Goal: Information Seeking & Learning: Learn about a topic

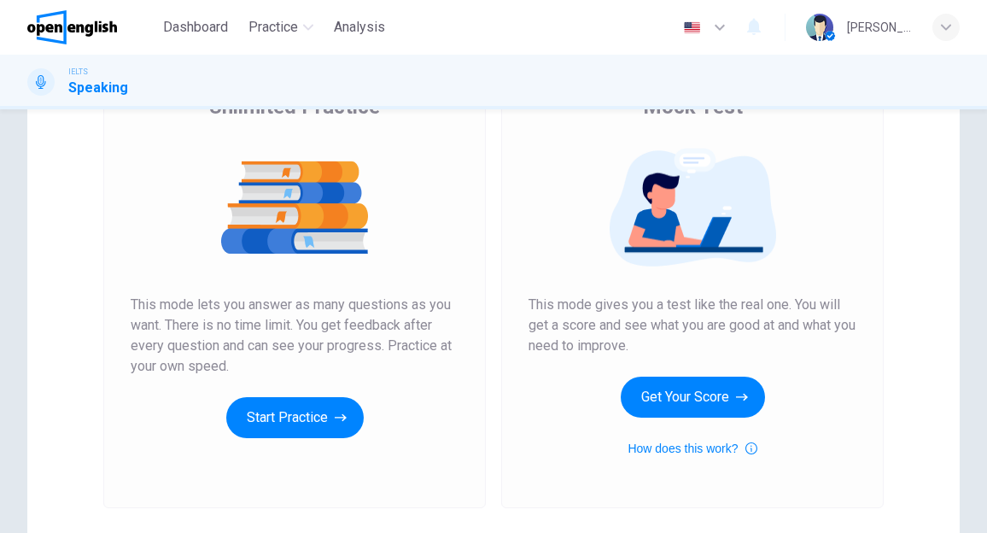
scroll to position [171, 0]
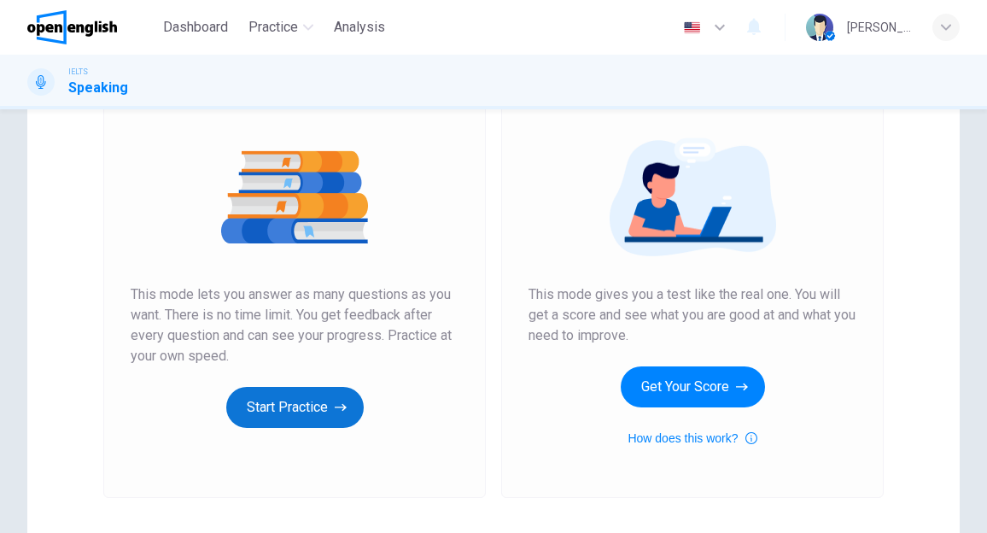
click at [279, 412] on button "Start Practice" at bounding box center [294, 407] width 137 height 41
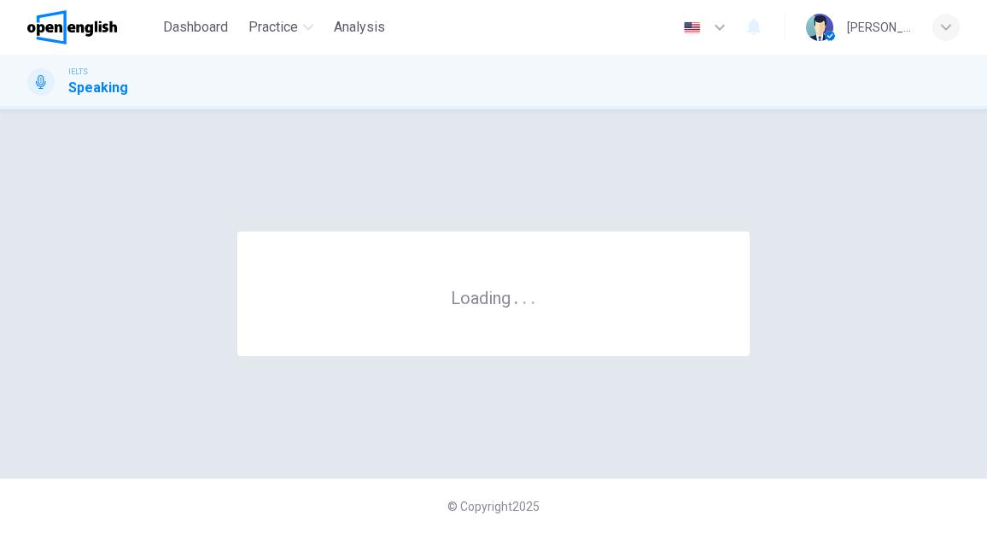
scroll to position [0, 0]
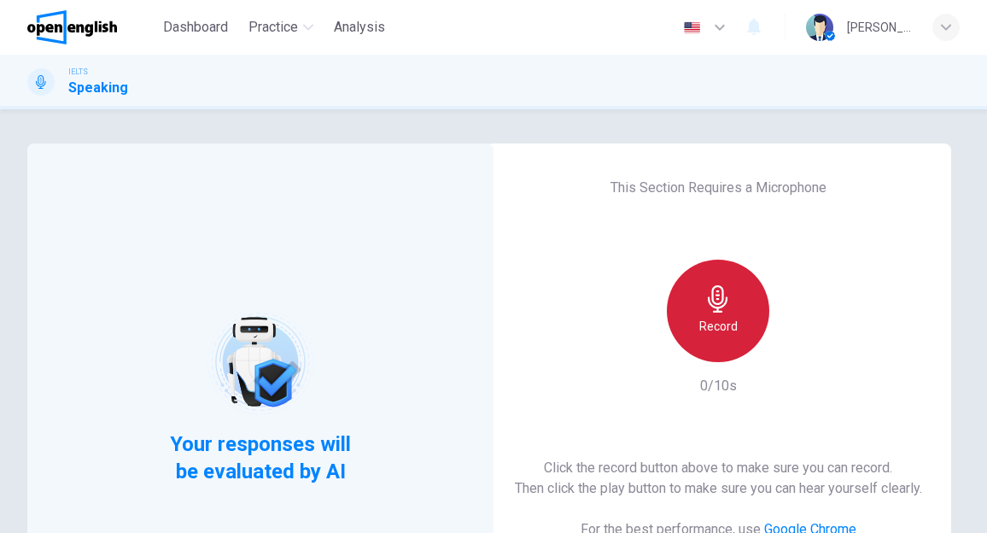
click at [720, 300] on icon "button" at bounding box center [717, 298] width 27 height 27
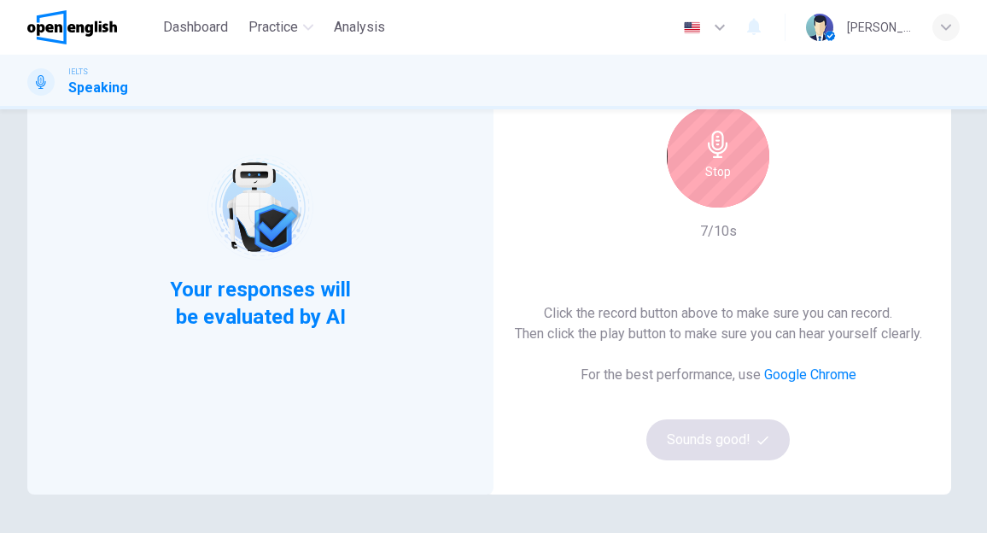
scroll to position [171, 0]
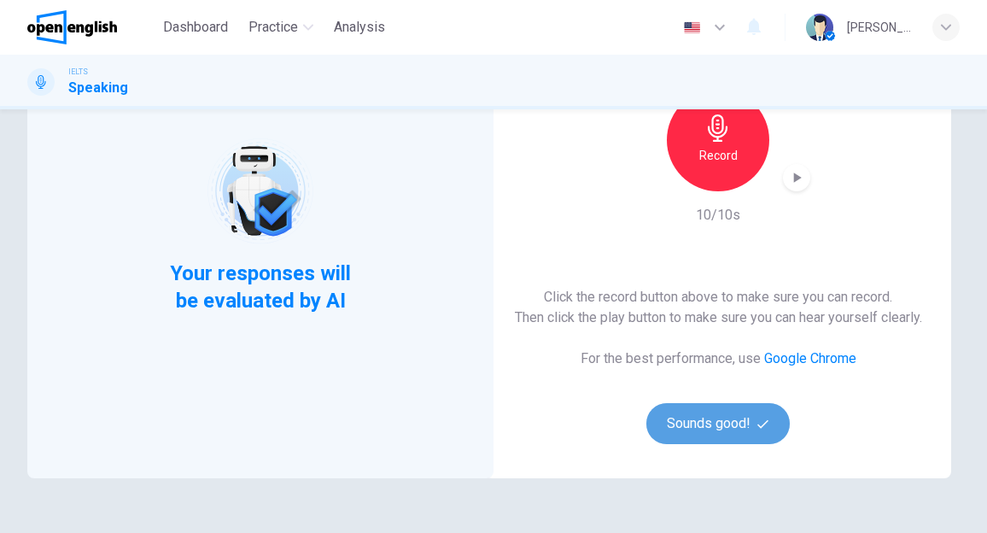
click at [714, 441] on button "Sounds good!" at bounding box center [717, 423] width 143 height 41
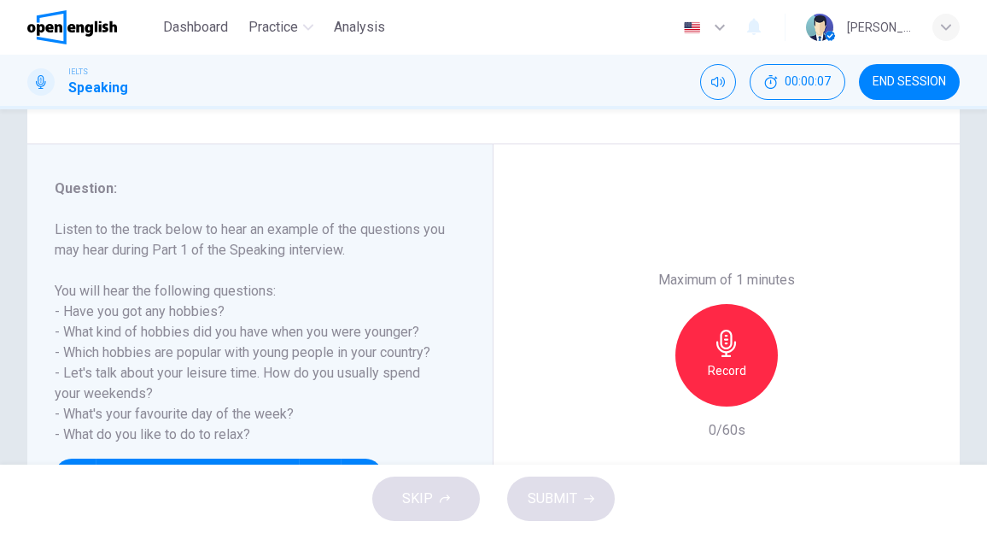
scroll to position [256, 0]
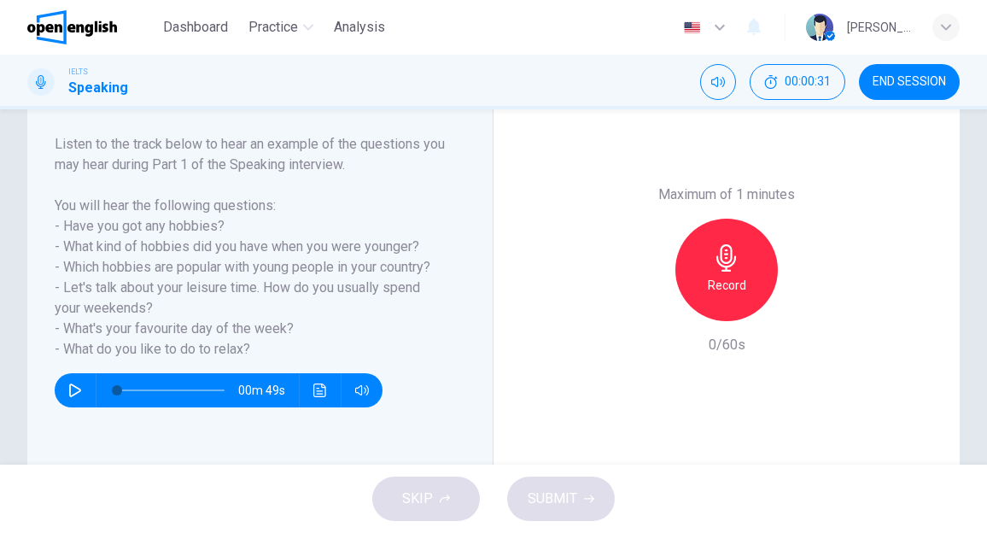
click at [82, 387] on button "button" at bounding box center [74, 390] width 27 height 34
type input "*"
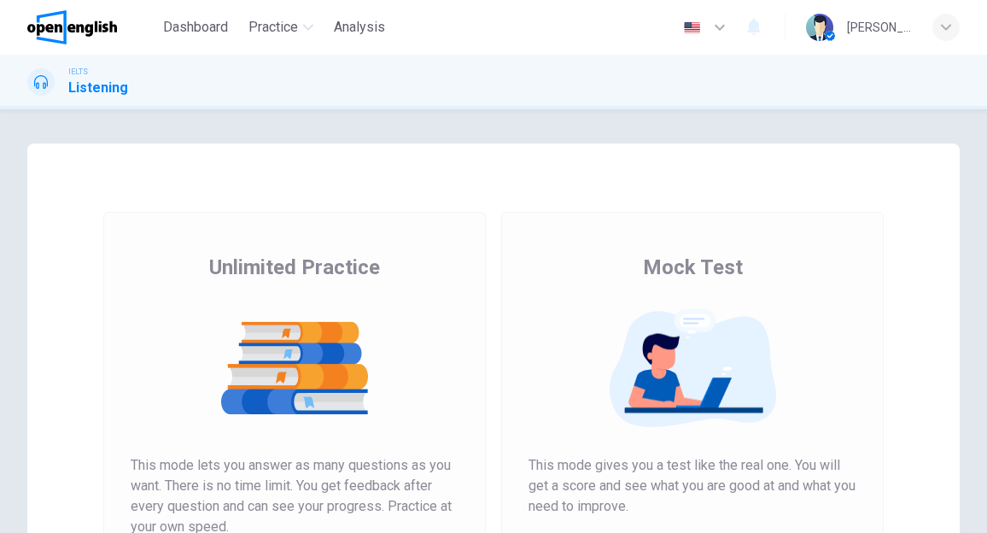
scroll to position [256, 0]
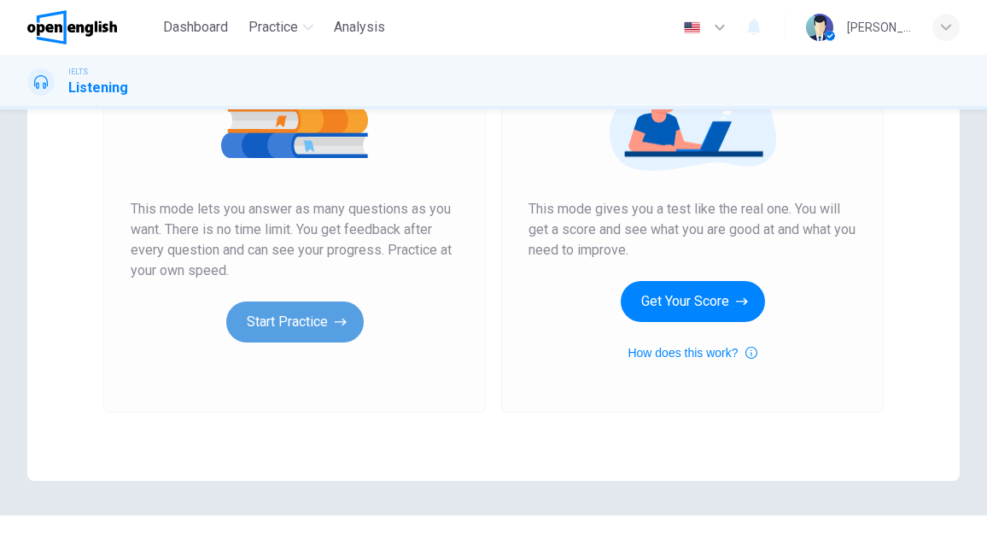
click at [277, 334] on button "Start Practice" at bounding box center [294, 321] width 137 height 41
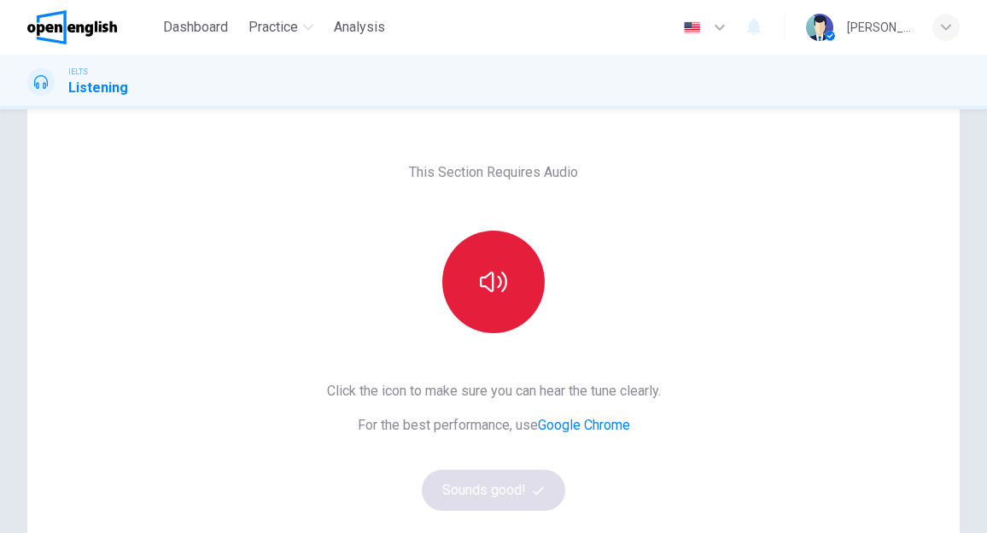
scroll to position [85, 0]
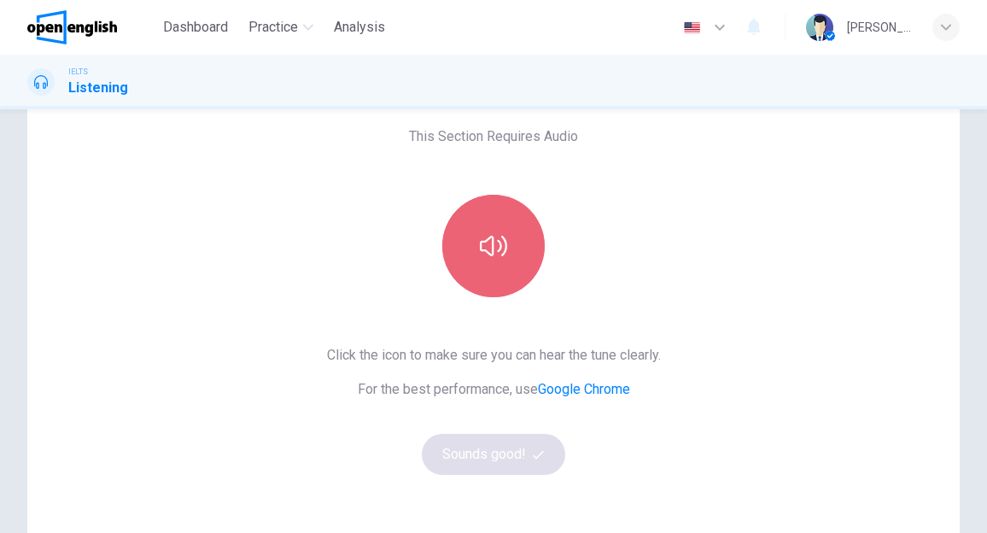
click at [496, 238] on icon "button" at bounding box center [493, 245] width 27 height 27
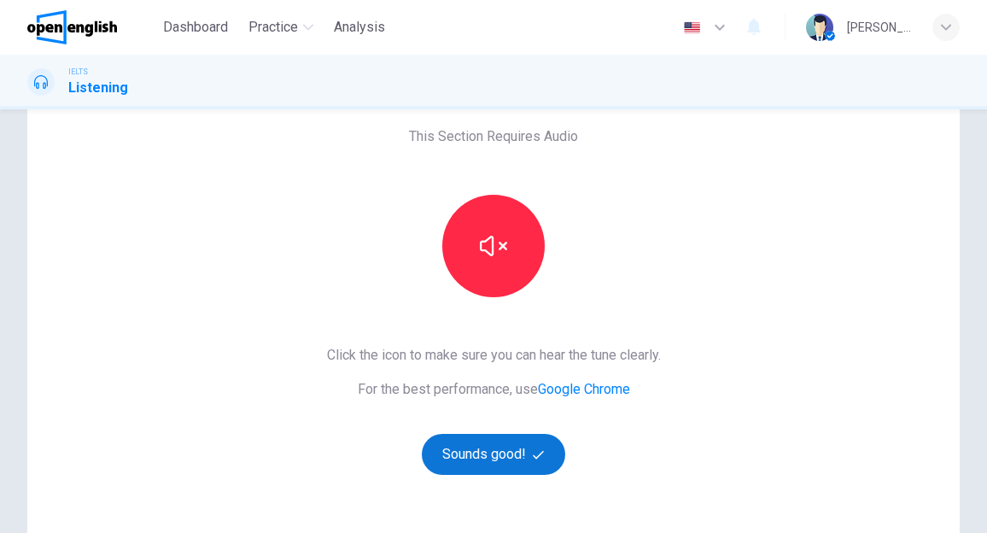
click at [463, 440] on button "Sounds good!" at bounding box center [493, 454] width 143 height 41
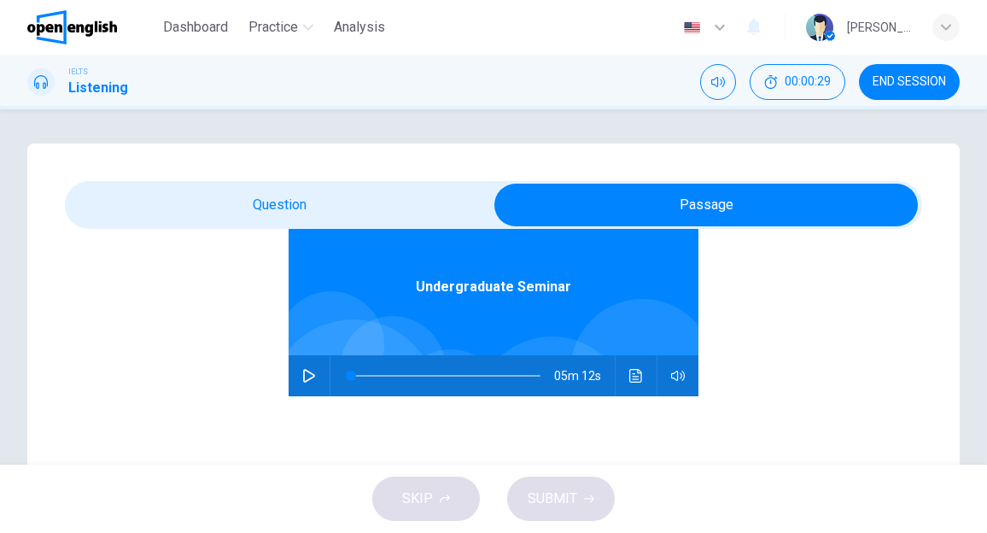
scroll to position [96, 0]
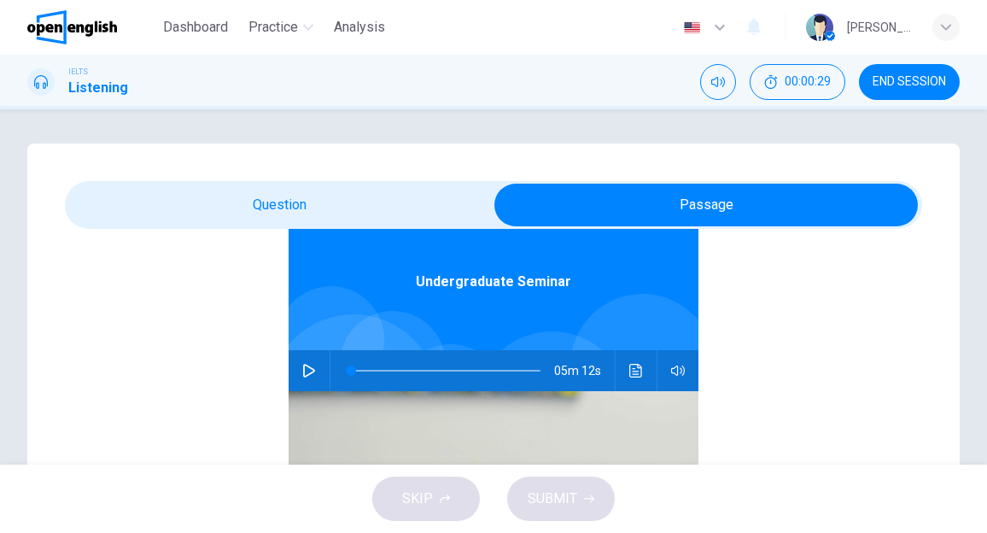
click at [302, 371] on icon "button" at bounding box center [309, 371] width 14 height 14
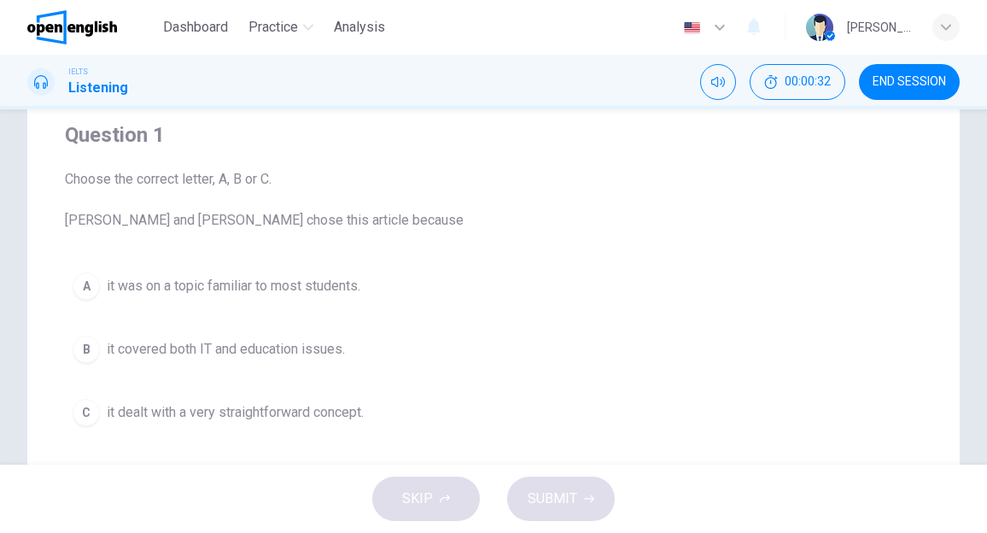
scroll to position [171, 0]
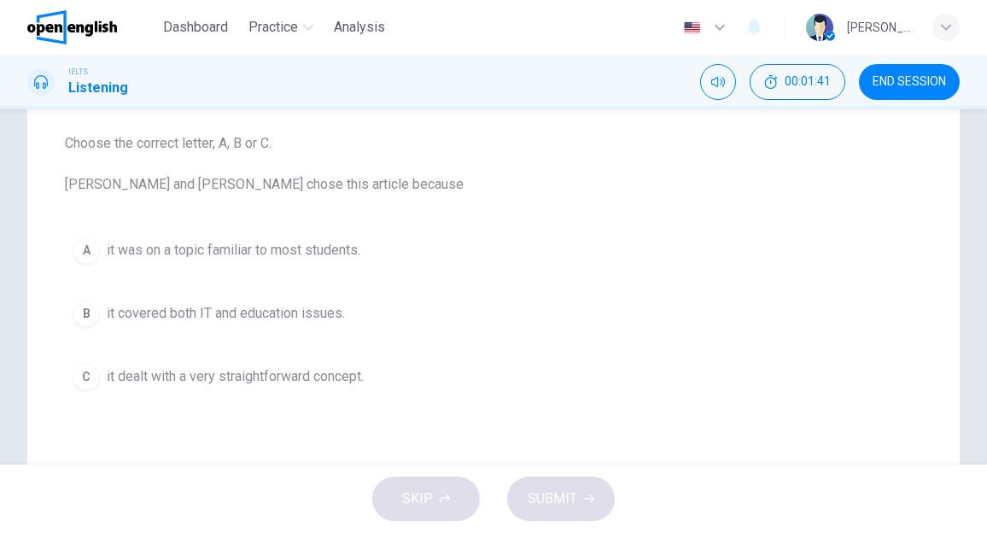
click at [217, 248] on span "it was on a topic familiar to most students." at bounding box center [234, 250] width 254 height 20
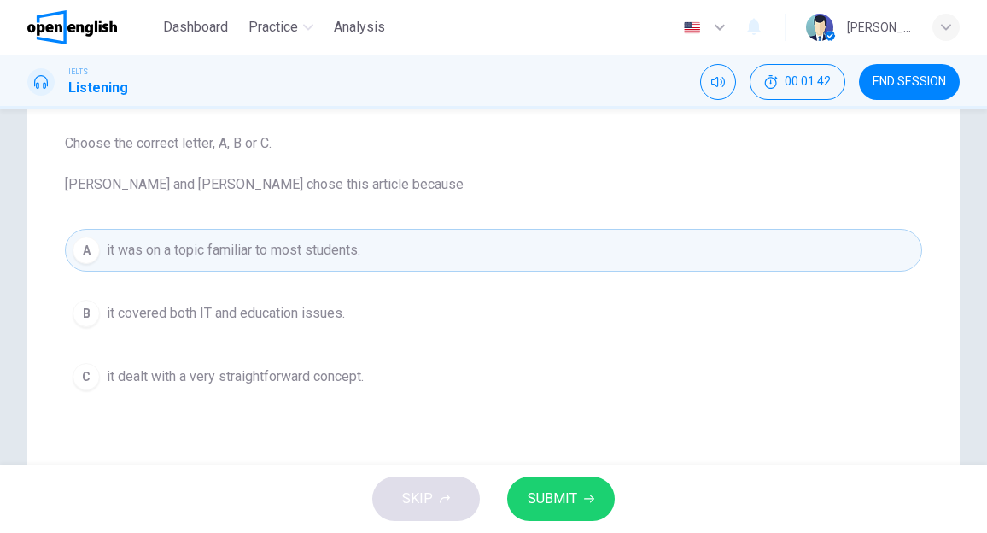
click at [543, 500] on span "SUBMIT" at bounding box center [553, 499] width 50 height 24
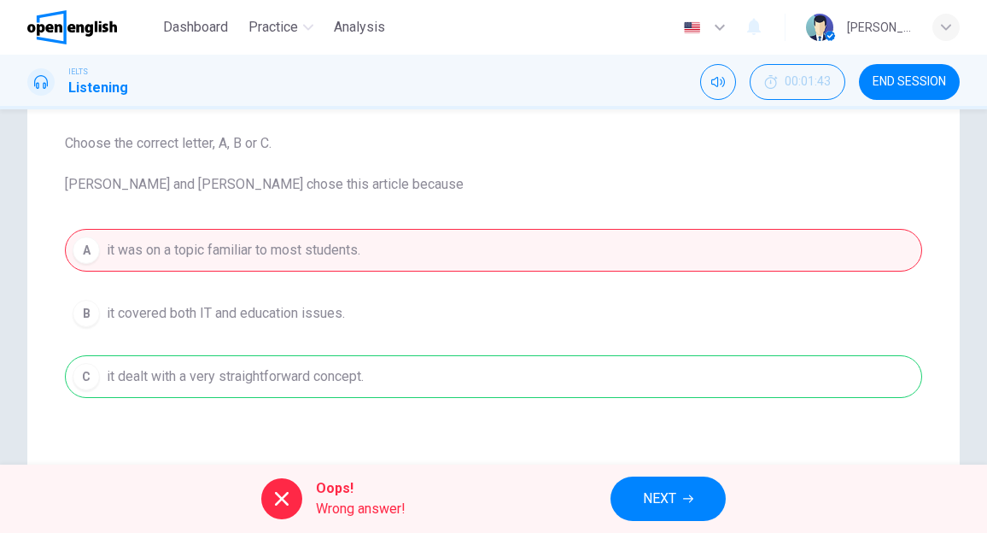
click at [667, 501] on span "NEXT" at bounding box center [659, 499] width 33 height 24
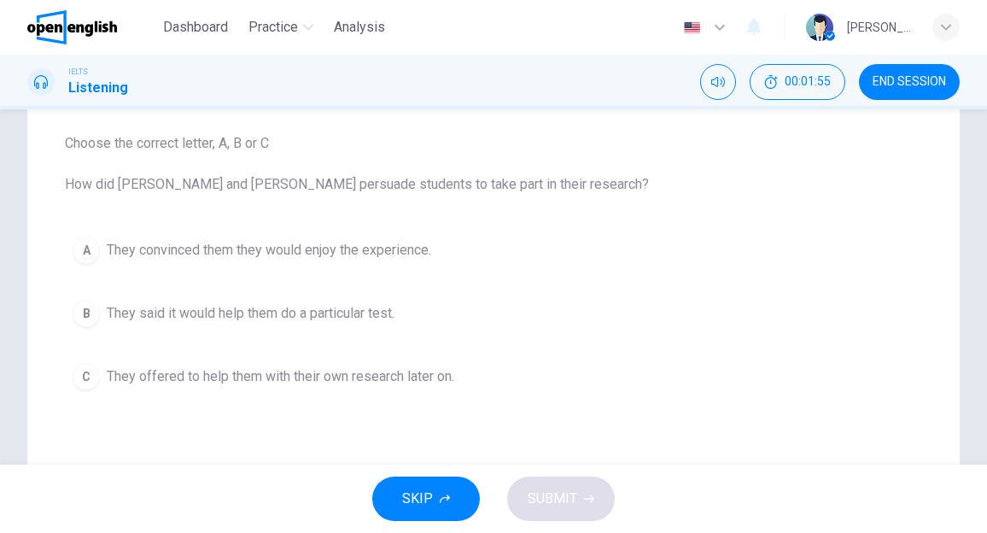
click at [311, 260] on span "They convinced them they would enjoy the experience." at bounding box center [269, 250] width 324 height 20
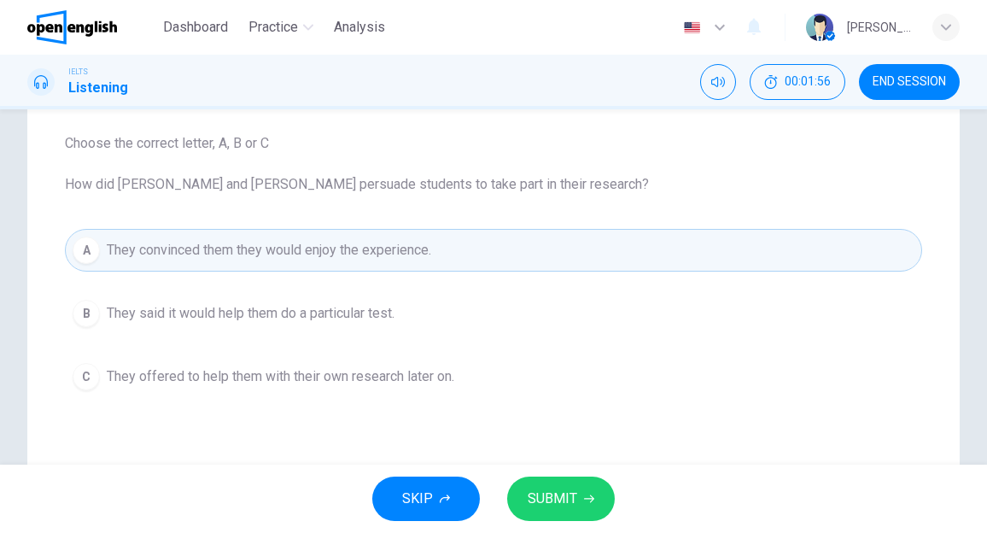
click at [548, 494] on span "SUBMIT" at bounding box center [553, 499] width 50 height 24
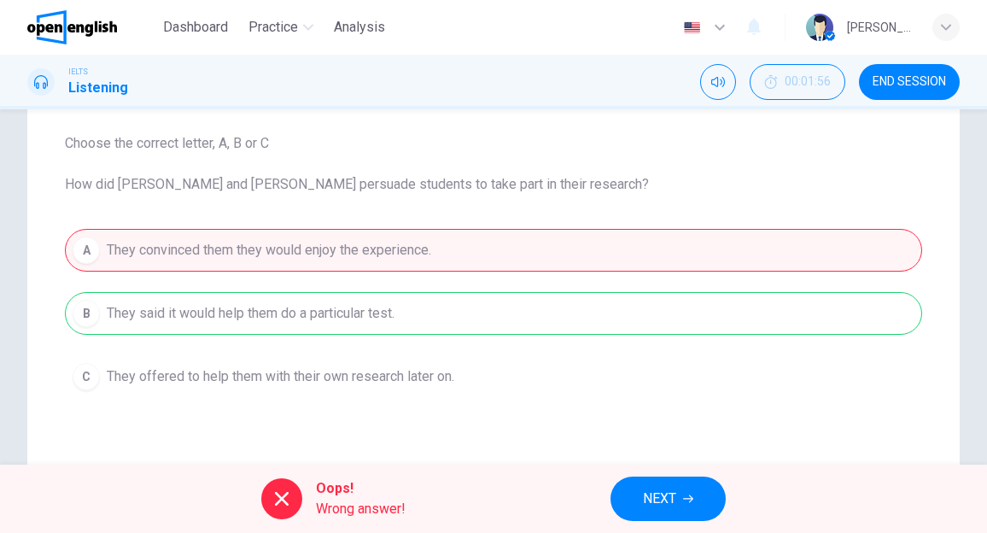
click at [634, 494] on button "NEXT" at bounding box center [668, 498] width 115 height 44
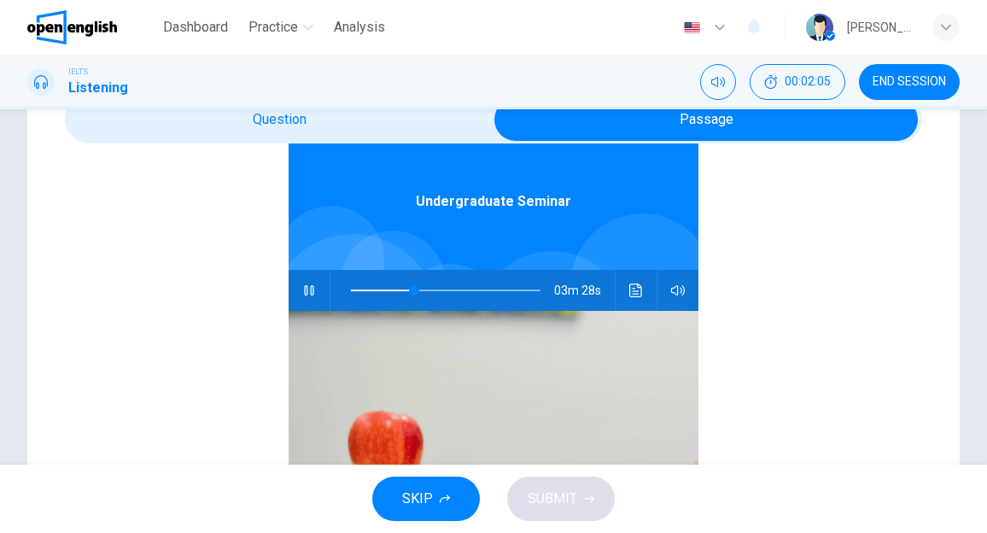
scroll to position [96, 0]
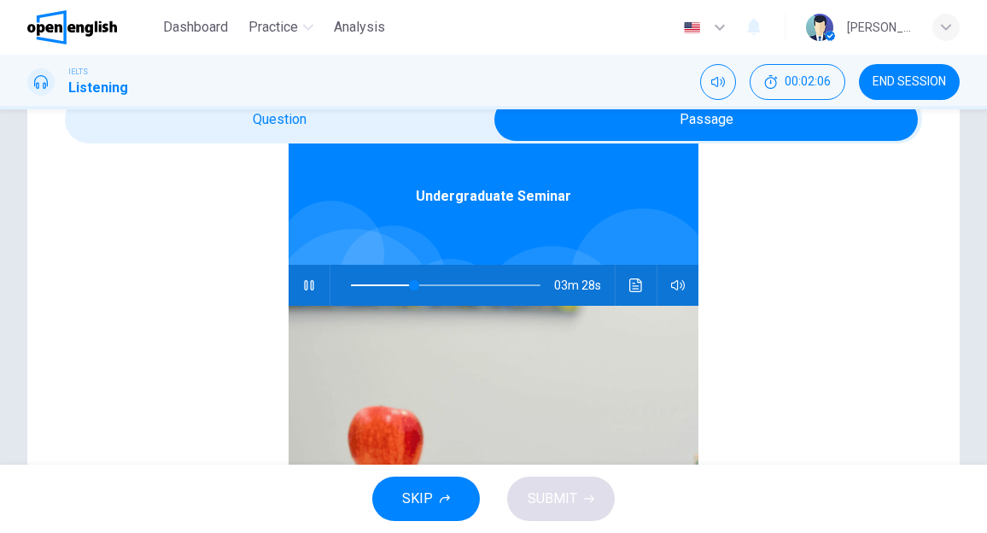
type input "**"
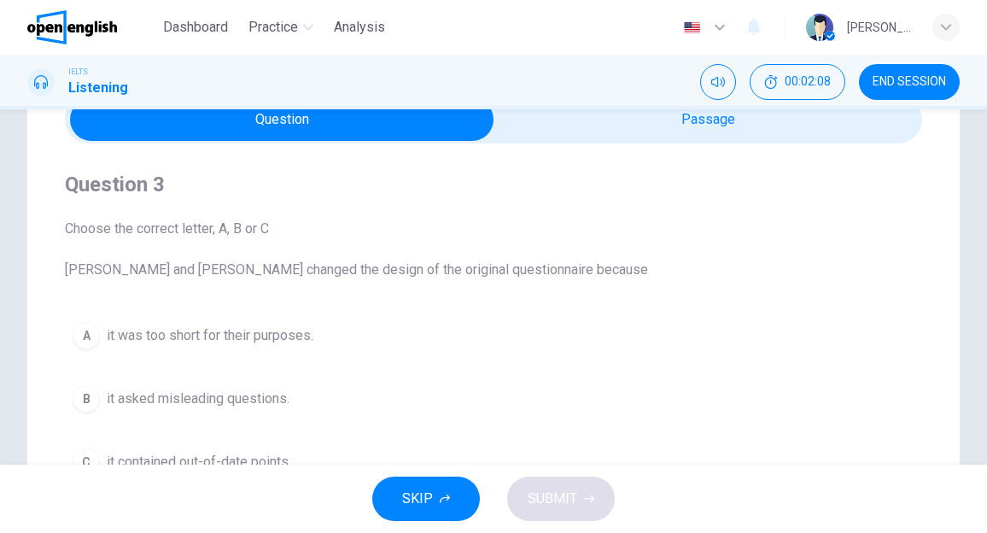
scroll to position [171, 0]
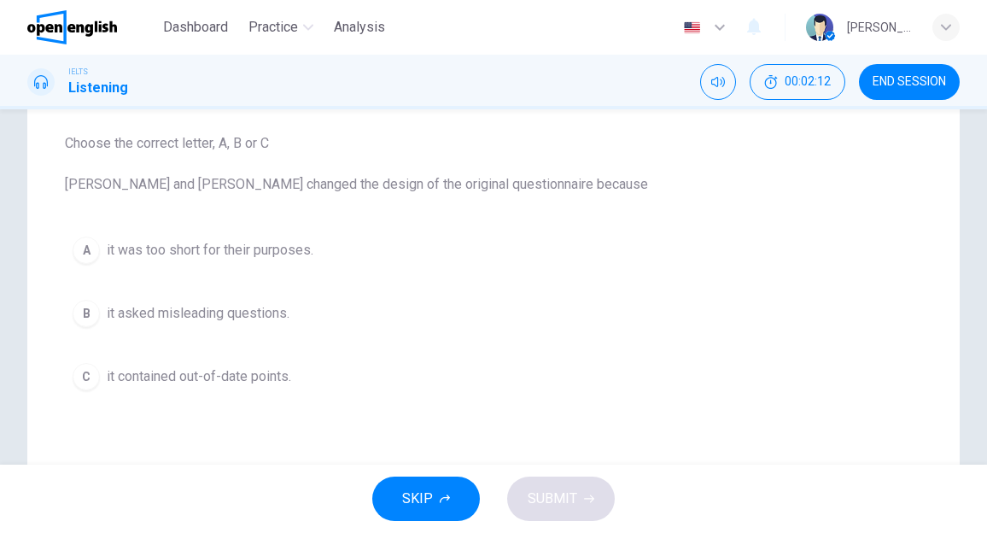
click at [236, 311] on span "it asked misleading questions." at bounding box center [198, 313] width 183 height 20
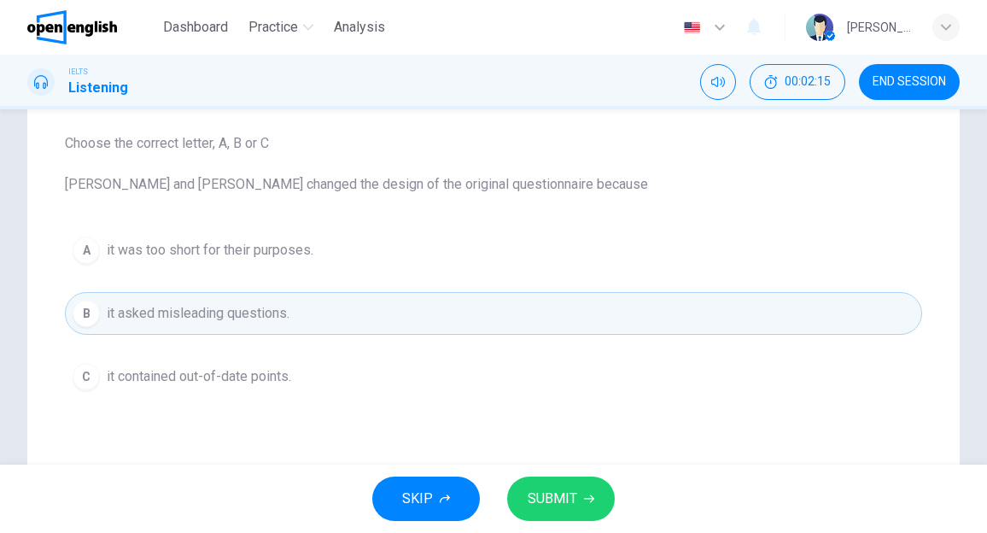
click at [544, 492] on span "SUBMIT" at bounding box center [553, 499] width 50 height 24
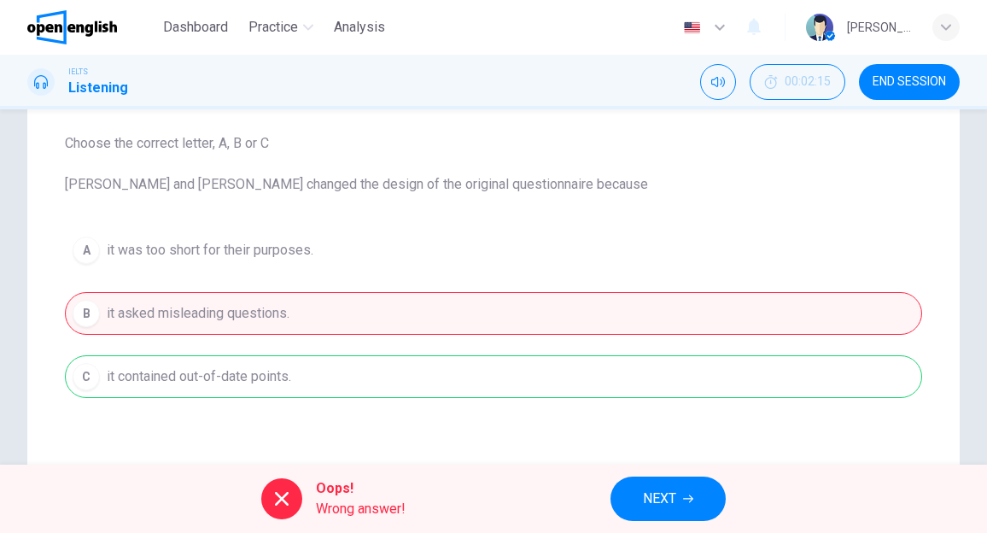
click at [634, 493] on button "NEXT" at bounding box center [668, 498] width 115 height 44
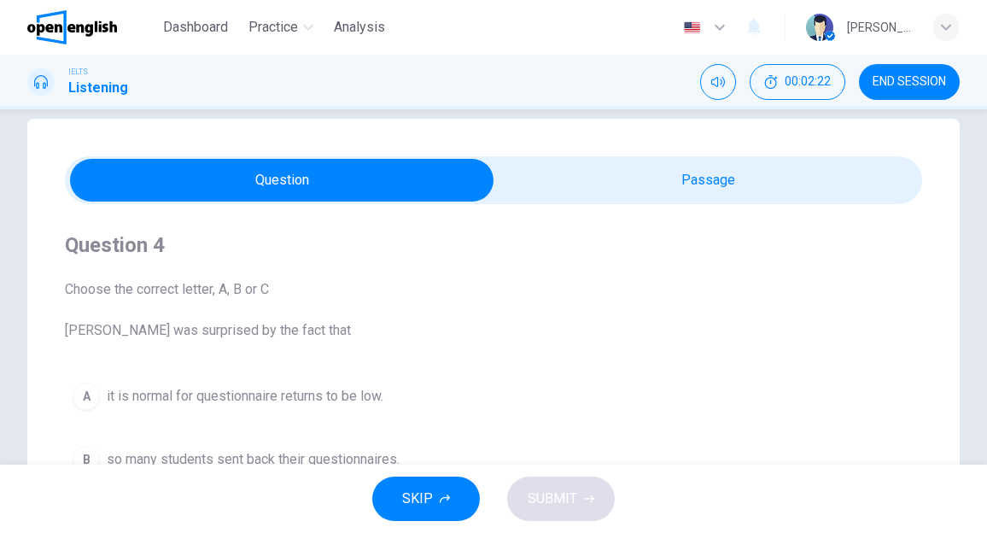
scroll to position [0, 0]
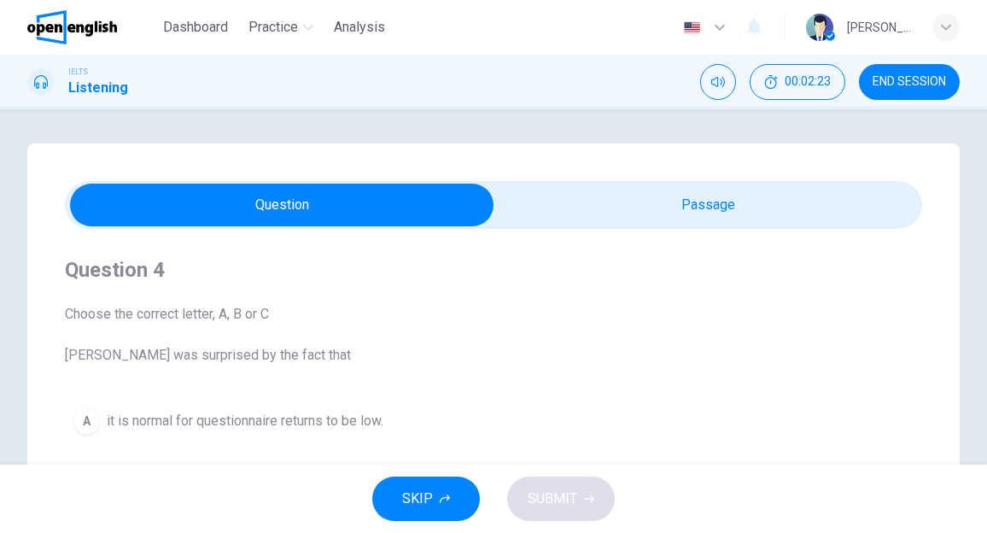
click at [251, 361] on span "Choose the correct letter, A, B or [PERSON_NAME] was surprised by the fact that" at bounding box center [493, 334] width 857 height 61
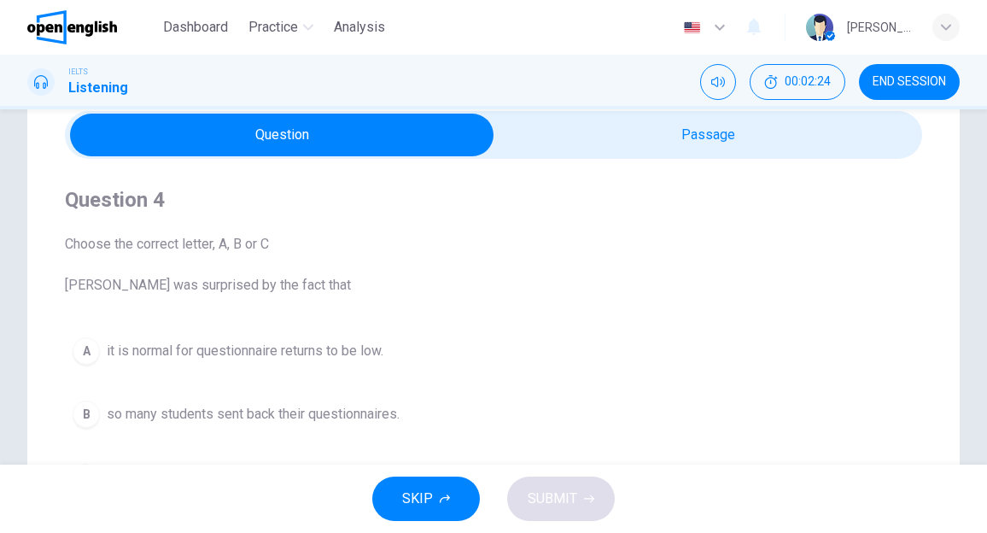
scroll to position [85, 0]
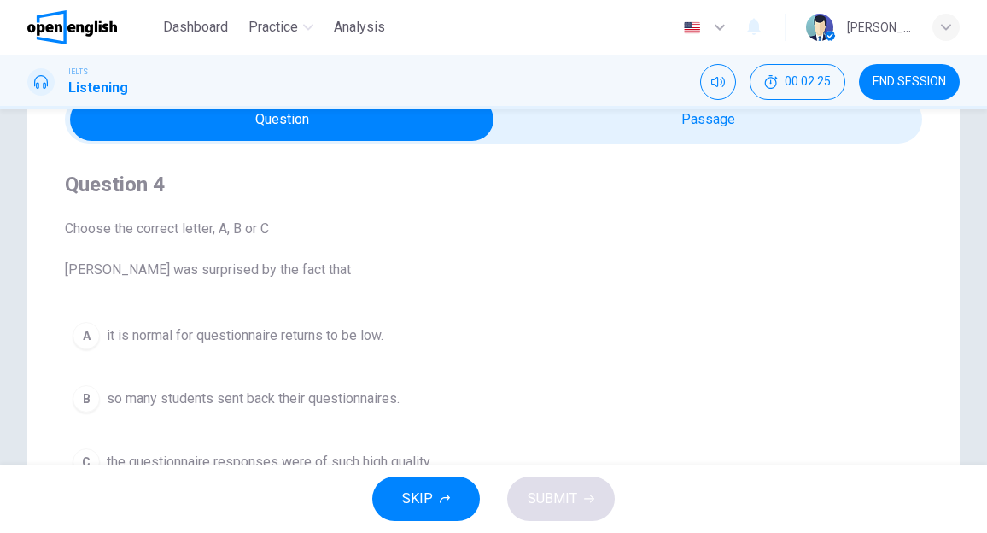
click at [302, 396] on span "so many students sent back their questionnaires." at bounding box center [253, 399] width 293 height 20
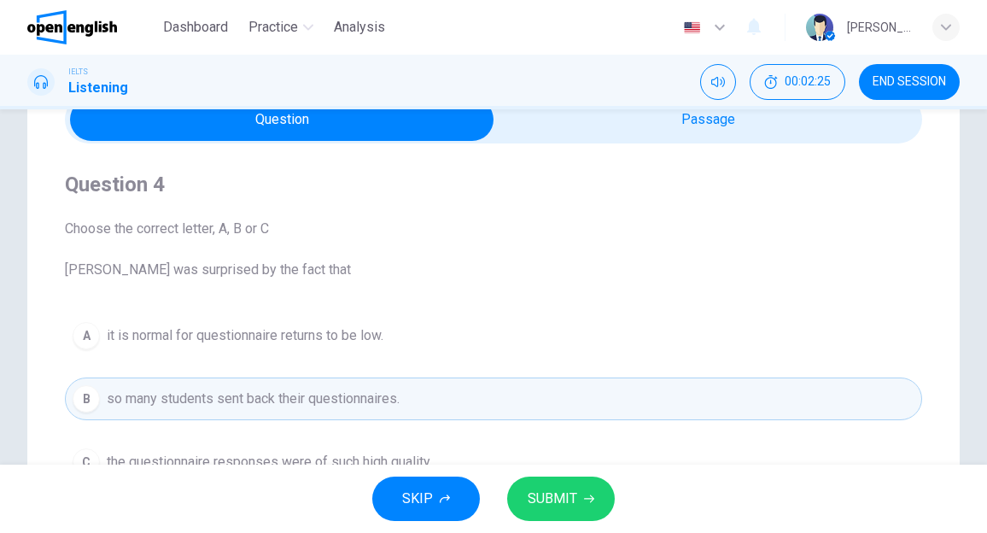
click at [562, 506] on span "SUBMIT" at bounding box center [553, 499] width 50 height 24
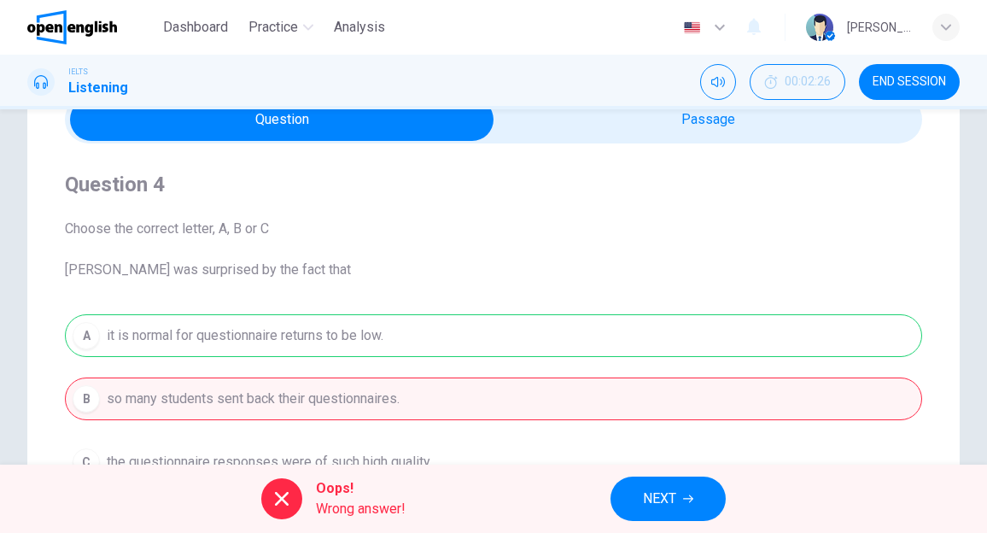
click at [639, 498] on button "NEXT" at bounding box center [668, 498] width 115 height 44
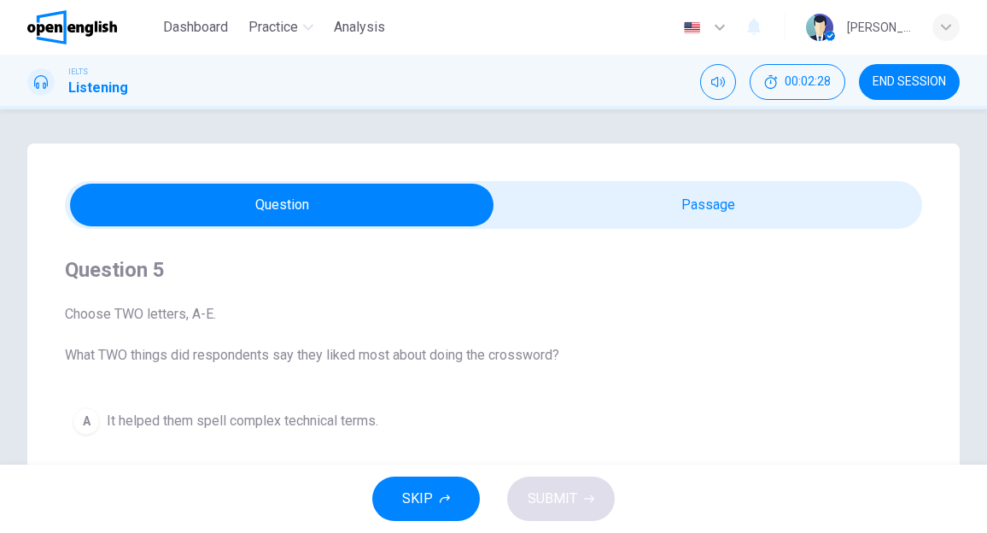
scroll to position [0, 0]
click at [909, 75] on span "END SESSION" at bounding box center [909, 82] width 73 height 14
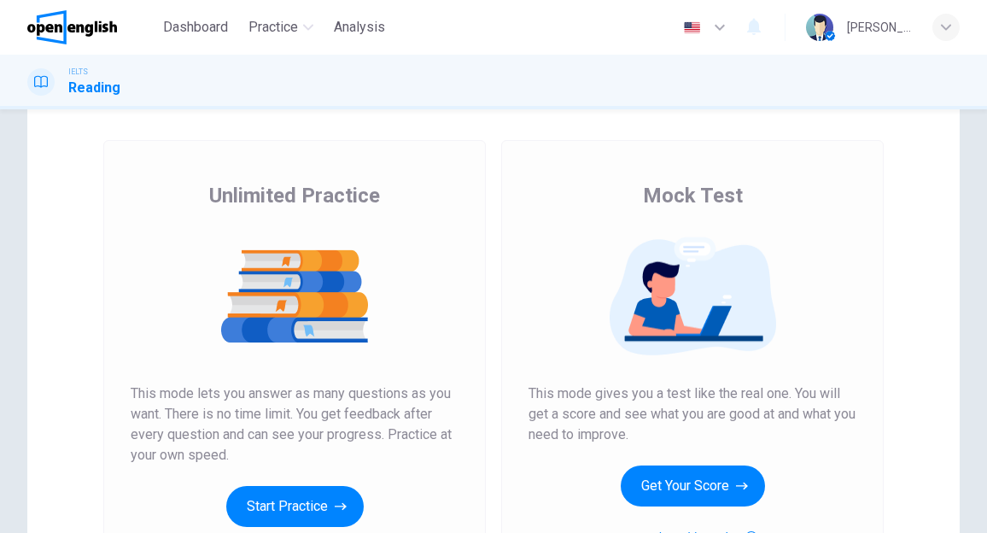
scroll to position [171, 0]
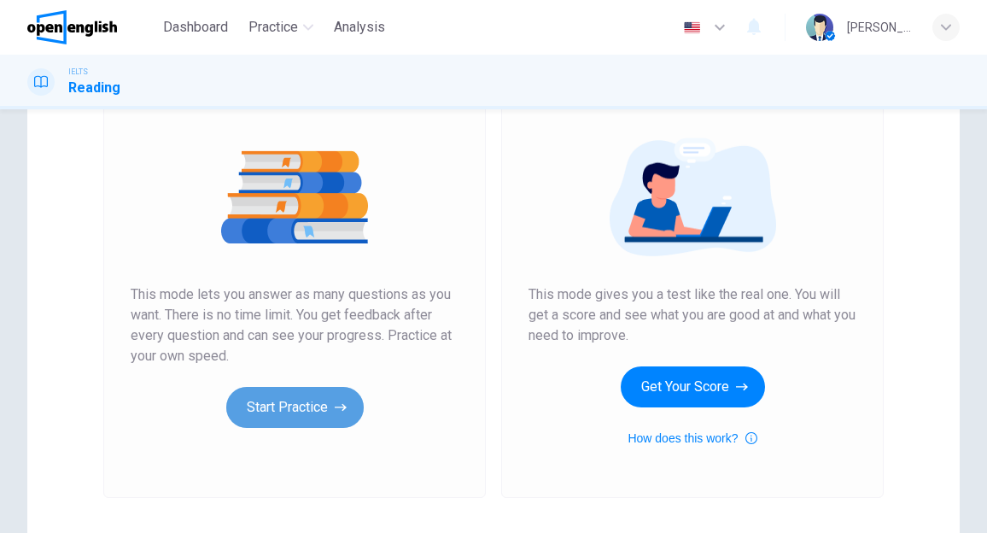
click at [280, 408] on button "Start Practice" at bounding box center [294, 407] width 137 height 41
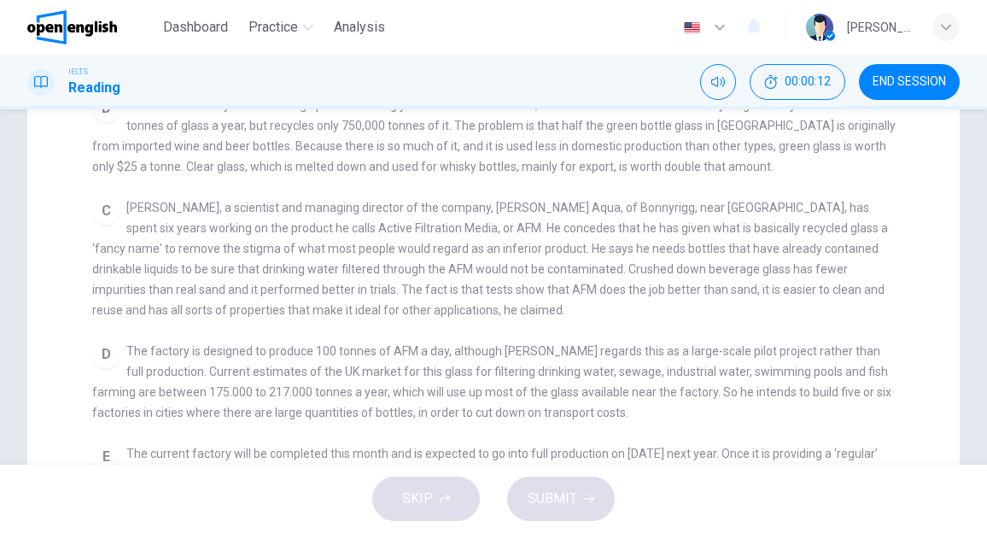
scroll to position [169, 0]
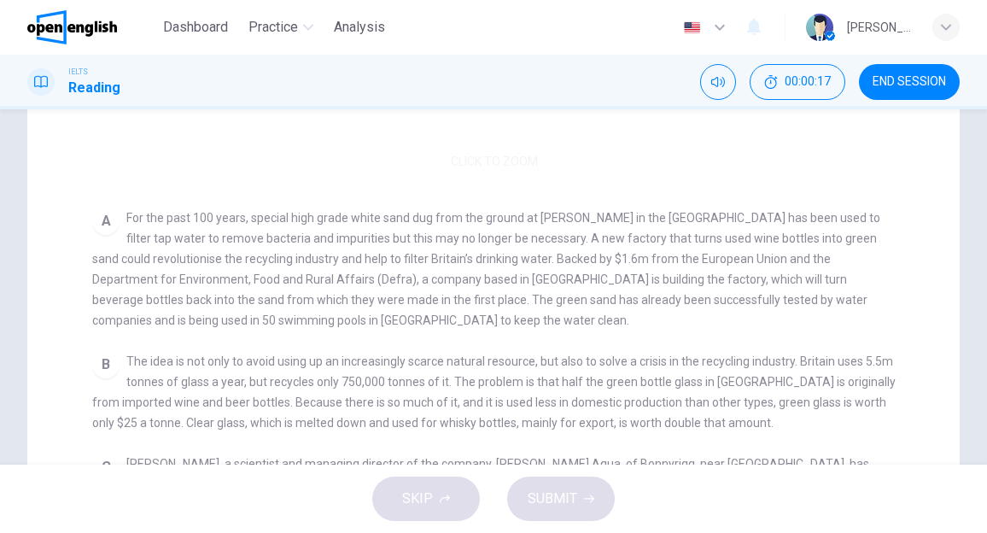
click at [493, 161] on div "Click to Zoom" at bounding box center [494, 26] width 804 height 295
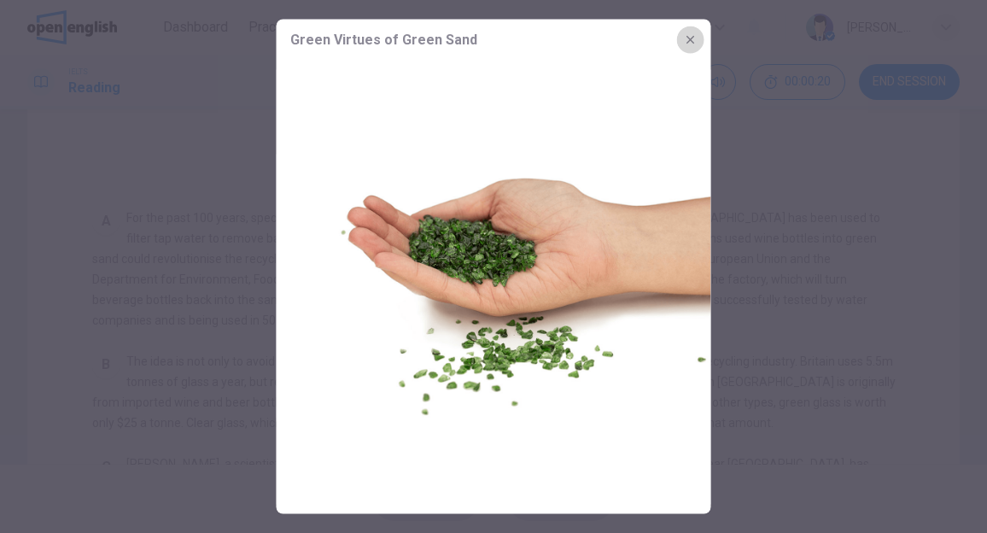
click at [693, 38] on icon "button" at bounding box center [691, 40] width 14 height 14
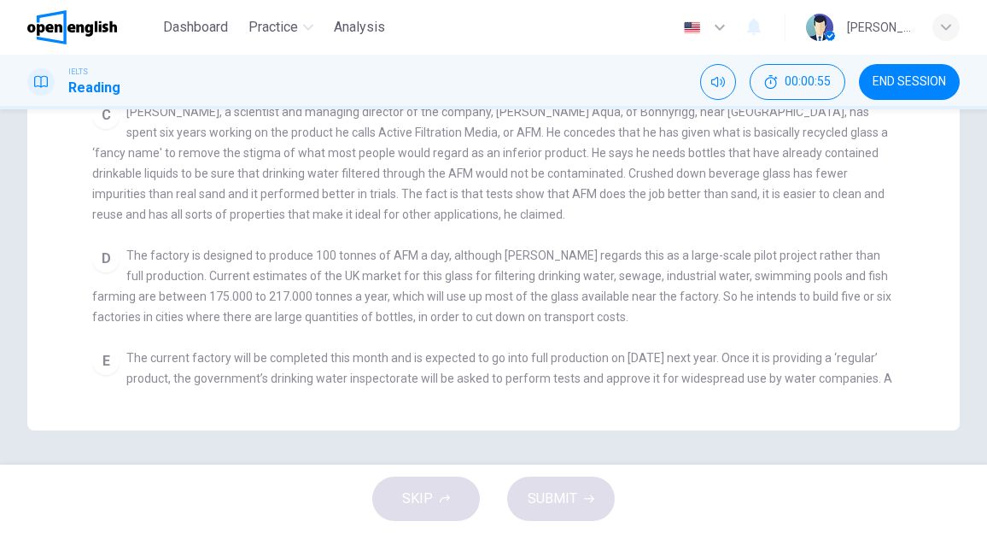
scroll to position [0, 0]
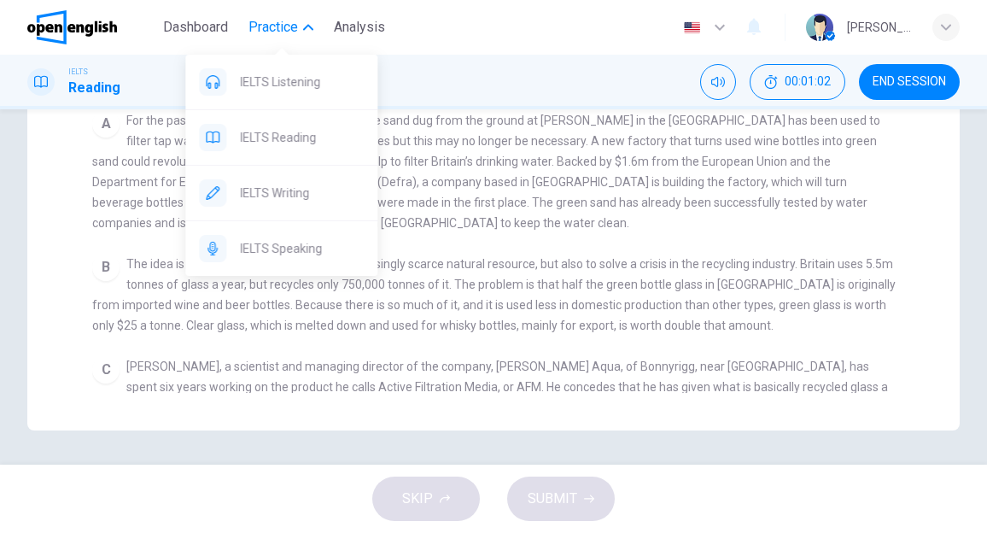
drag, startPoint x: 282, startPoint y: 84, endPoint x: 547, endPoint y: 108, distance: 266.7
click at [282, 84] on span "IELTS Listening" at bounding box center [302, 82] width 124 height 20
